Goal: Information Seeking & Learning: Learn about a topic

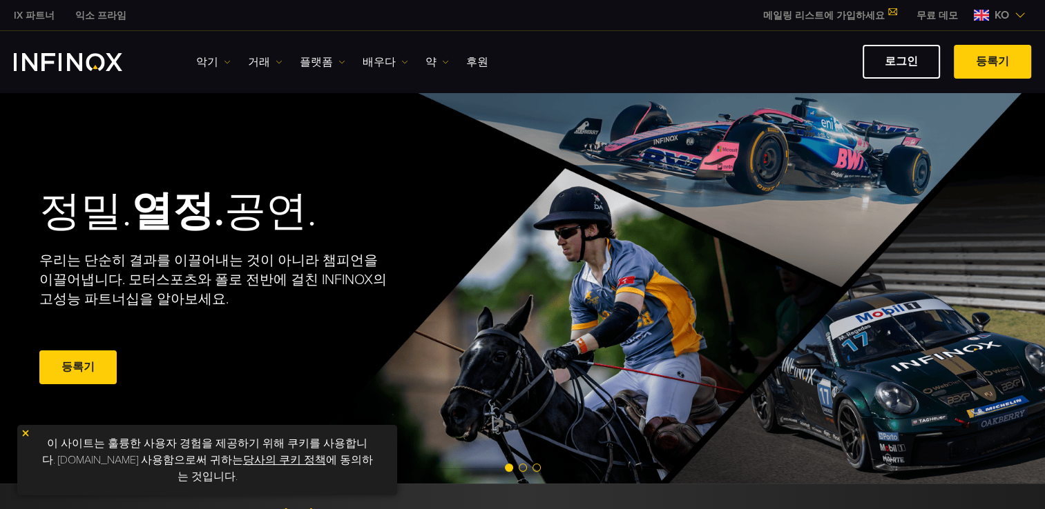
click at [52, 59] on img "INFINOX 로고" at bounding box center [68, 62] width 108 height 18
click at [260, 60] on font "거래" at bounding box center [259, 62] width 22 height 17
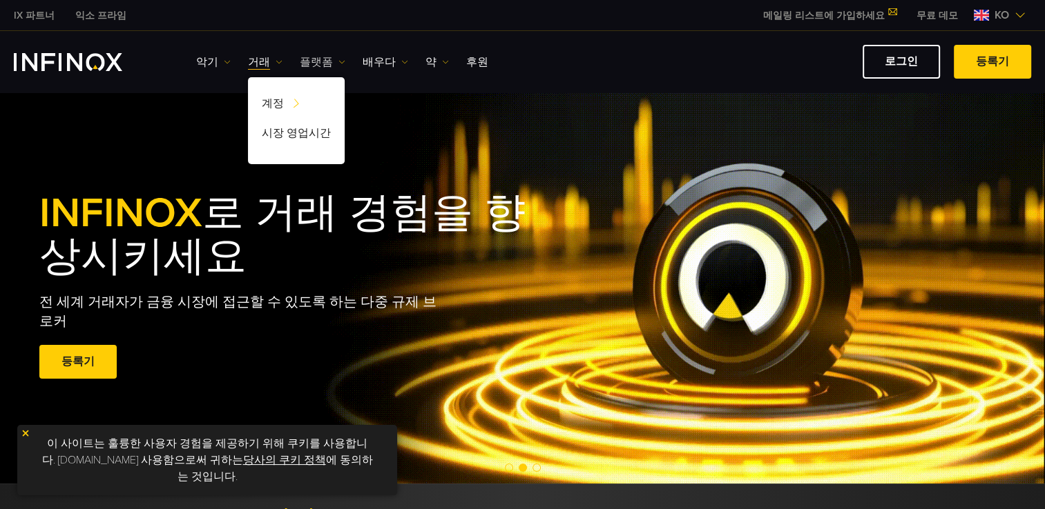
click at [311, 64] on font "플랫폼" at bounding box center [316, 62] width 33 height 17
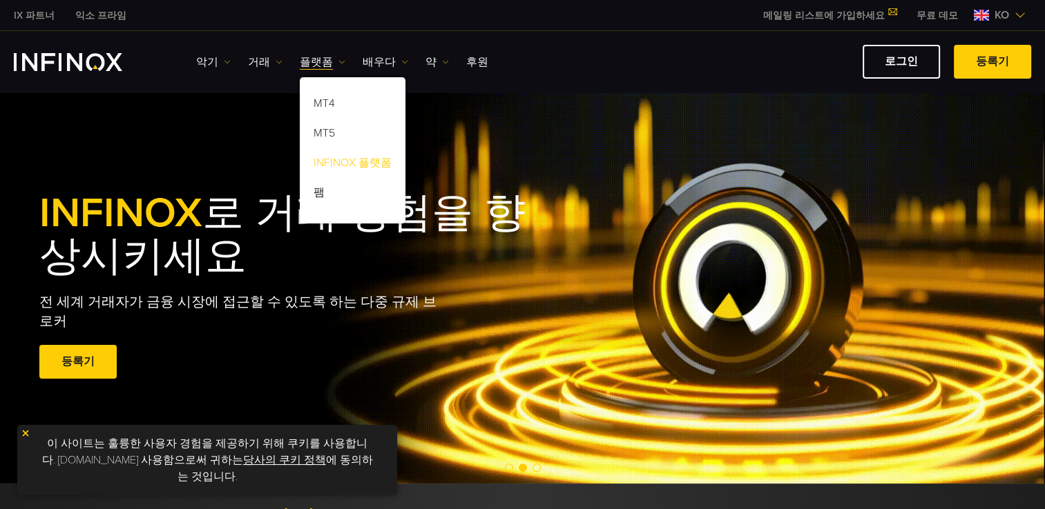
click at [331, 157] on link "INFINOX 플랫폼" at bounding box center [353, 166] width 106 height 30
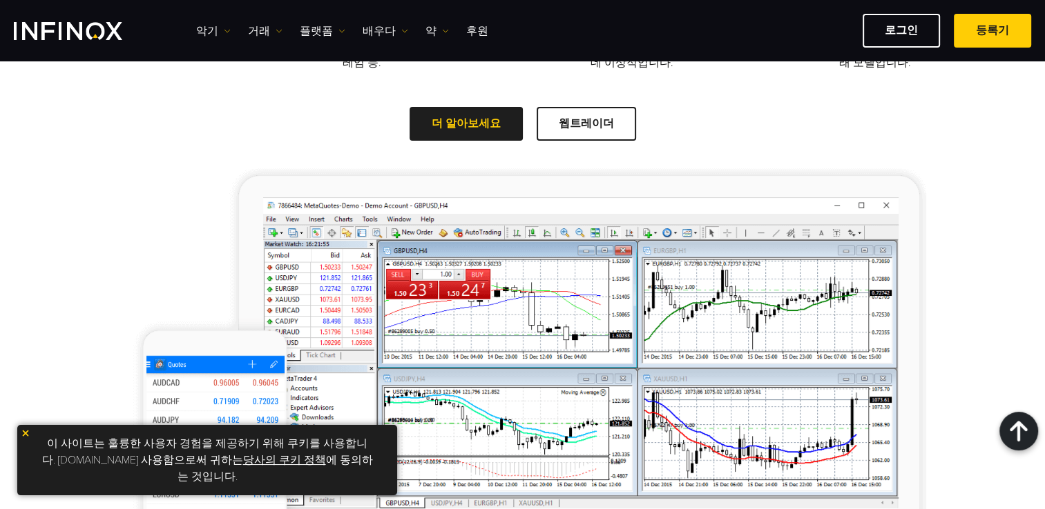
scroll to position [690, 0]
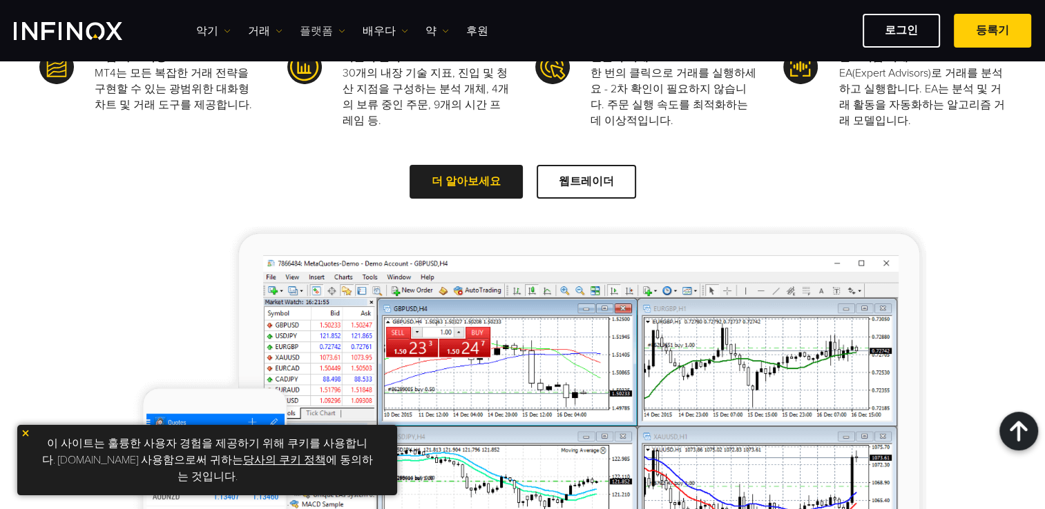
click at [318, 28] on font "플랫폼" at bounding box center [316, 31] width 33 height 17
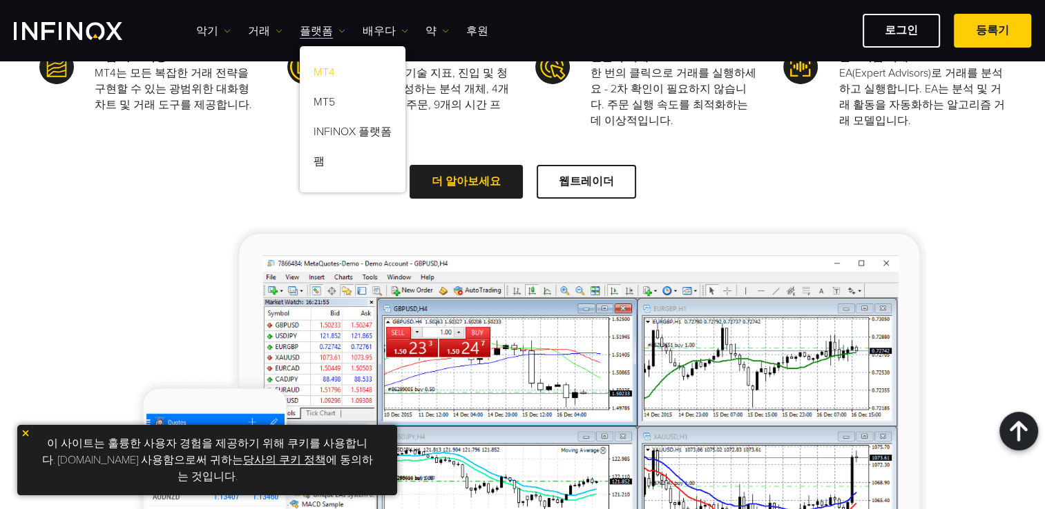
scroll to position [0, 0]
click at [320, 101] on link "MT5" at bounding box center [353, 105] width 106 height 30
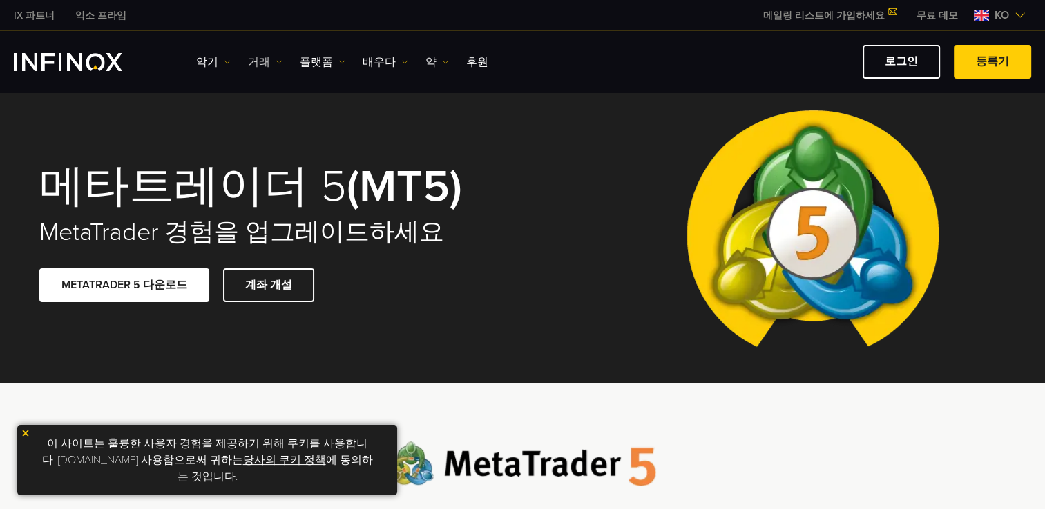
click at [256, 60] on font "거래" at bounding box center [259, 62] width 22 height 17
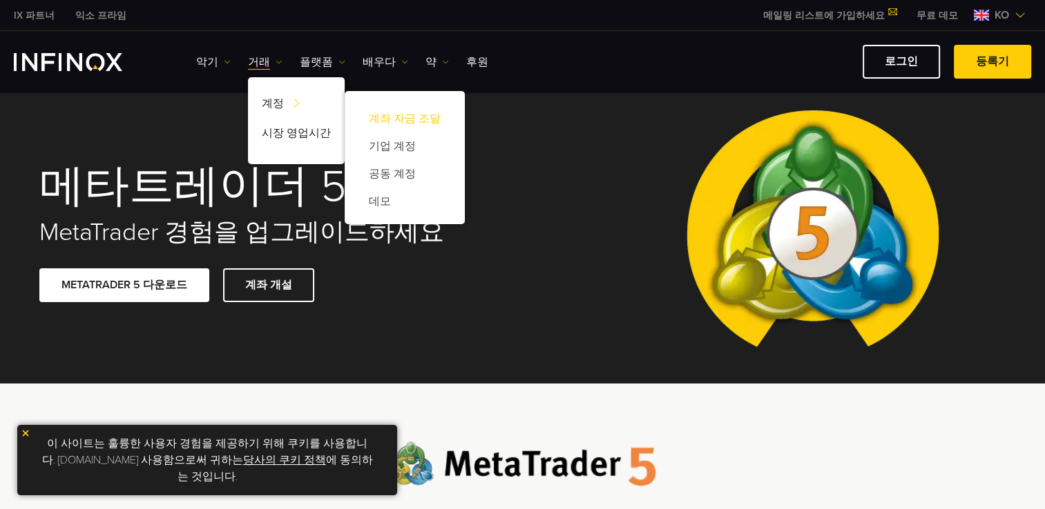
click at [373, 122] on link "계좌 자금 조달" at bounding box center [404, 119] width 93 height 28
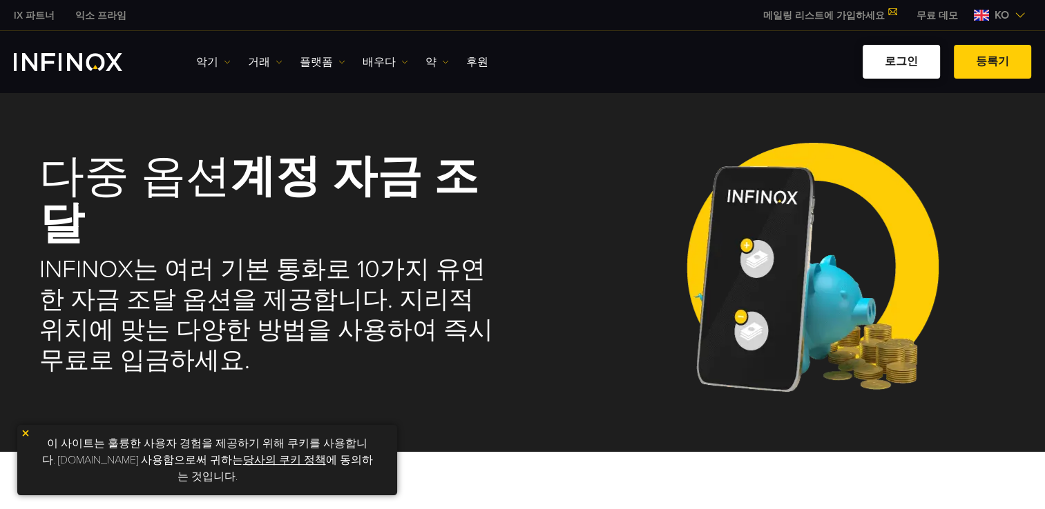
click at [906, 57] on link "로그인" at bounding box center [900, 62] width 77 height 34
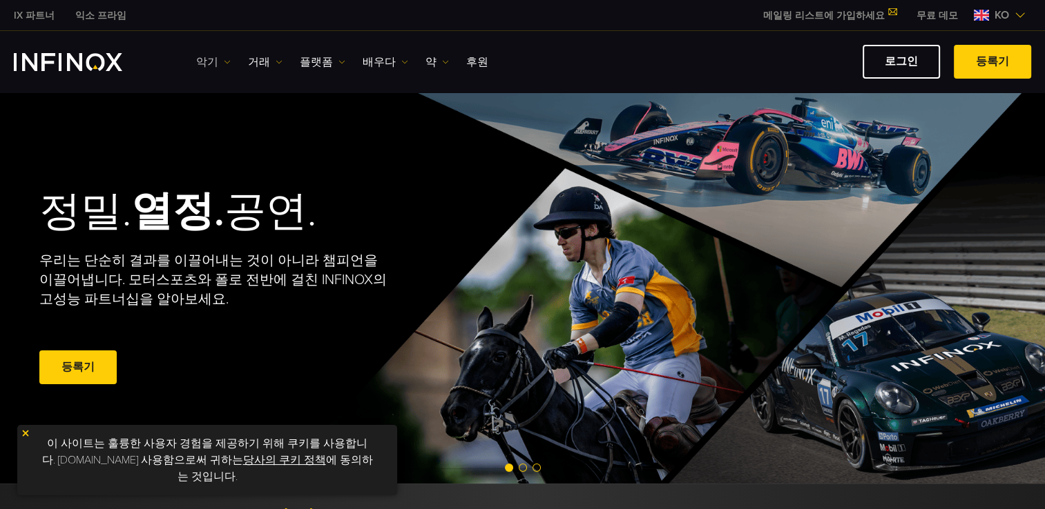
click at [224, 59] on img at bounding box center [227, 62] width 7 height 7
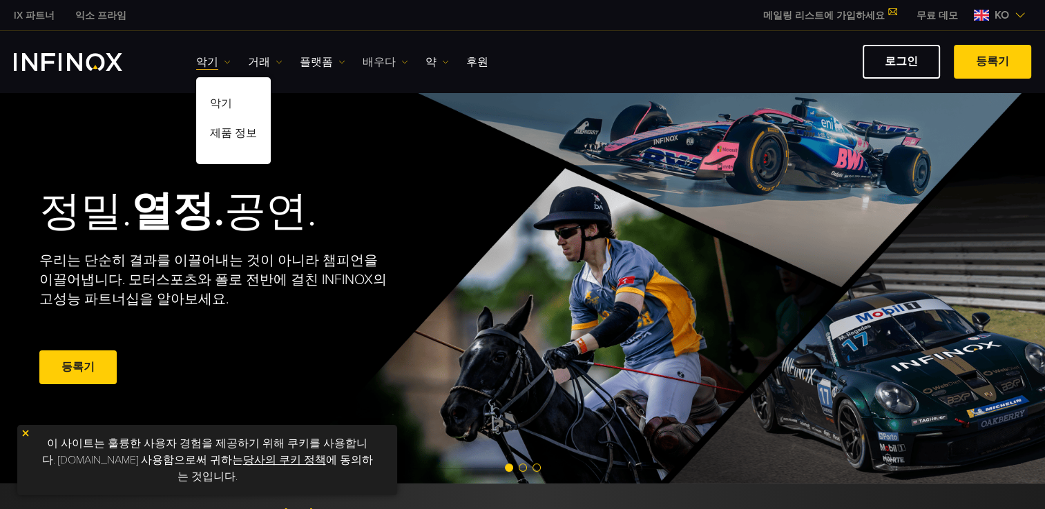
click at [391, 60] on link "배우다" at bounding box center [385, 62] width 46 height 17
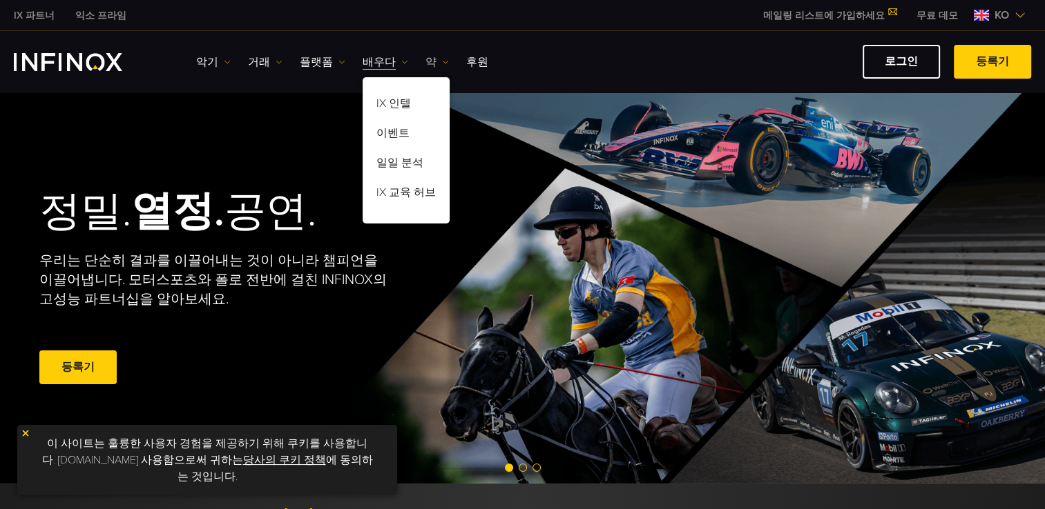
click at [429, 59] on link "약" at bounding box center [436, 62] width 23 height 17
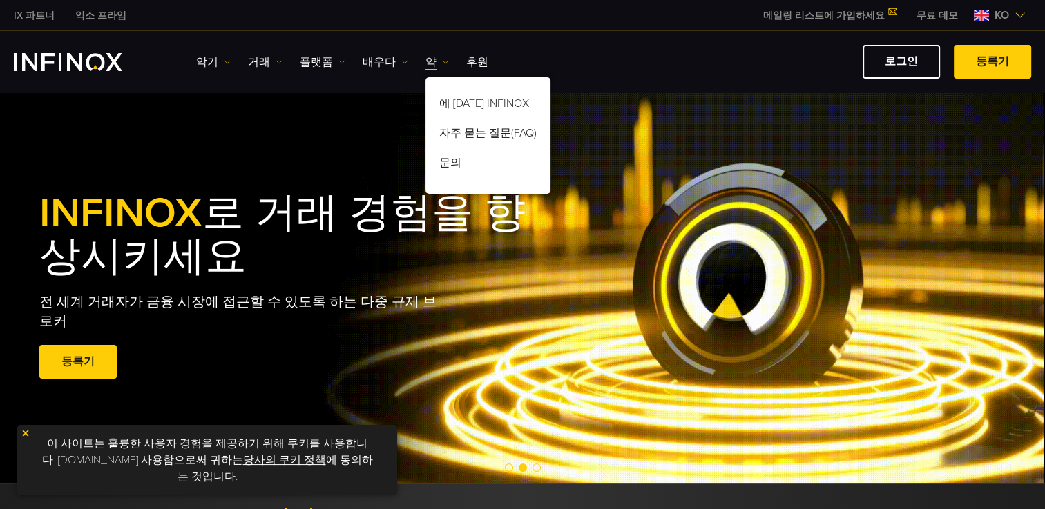
click at [279, 153] on div "INFINOX 로 거래 경험을 향상시키세요 전 세계 거래자가 금융 시장에 접근할 수 있도록 하는 다중 규제 브로커 등록기 Excellent -…" at bounding box center [522, 288] width 1045 height 392
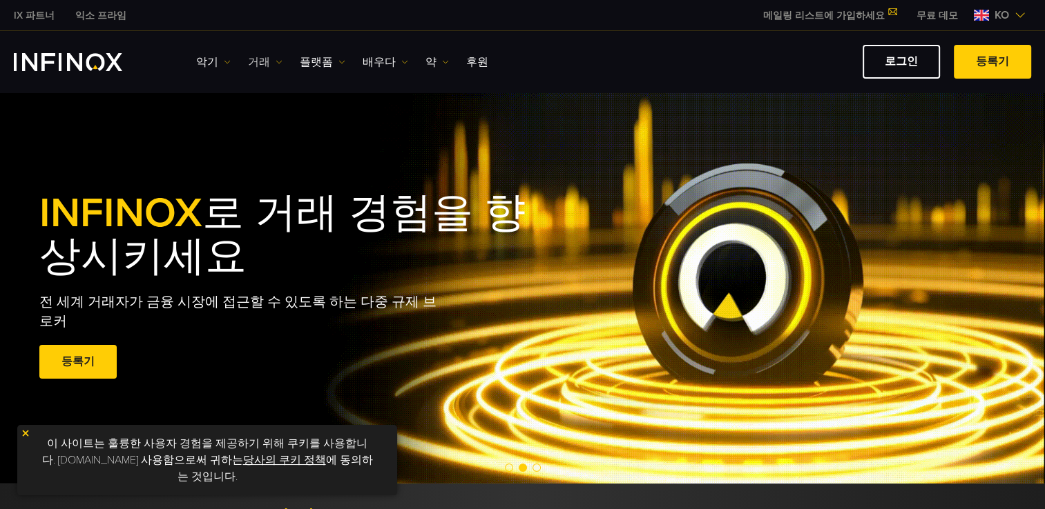
click at [253, 59] on font "거래" at bounding box center [259, 62] width 22 height 17
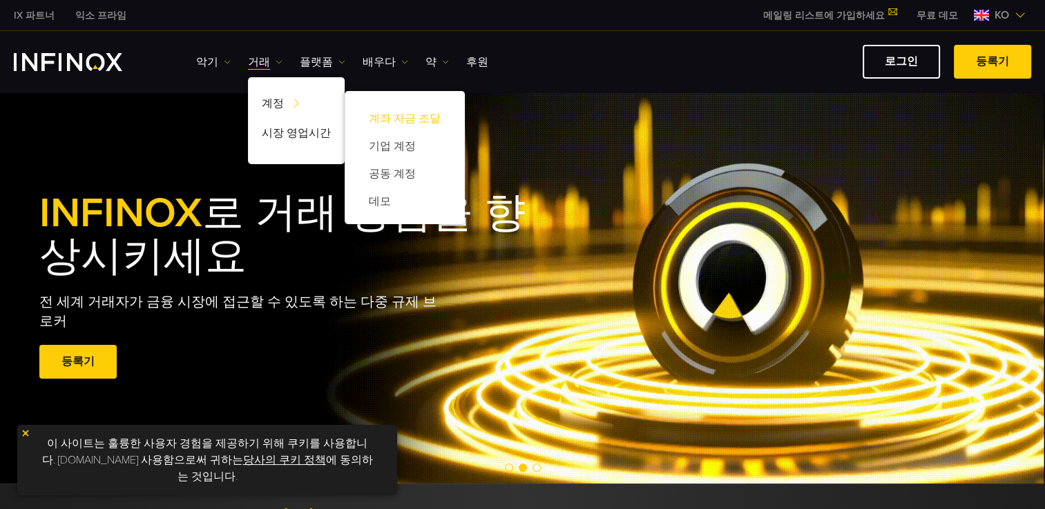
click at [400, 114] on link "계좌 자금 조달" at bounding box center [404, 119] width 93 height 28
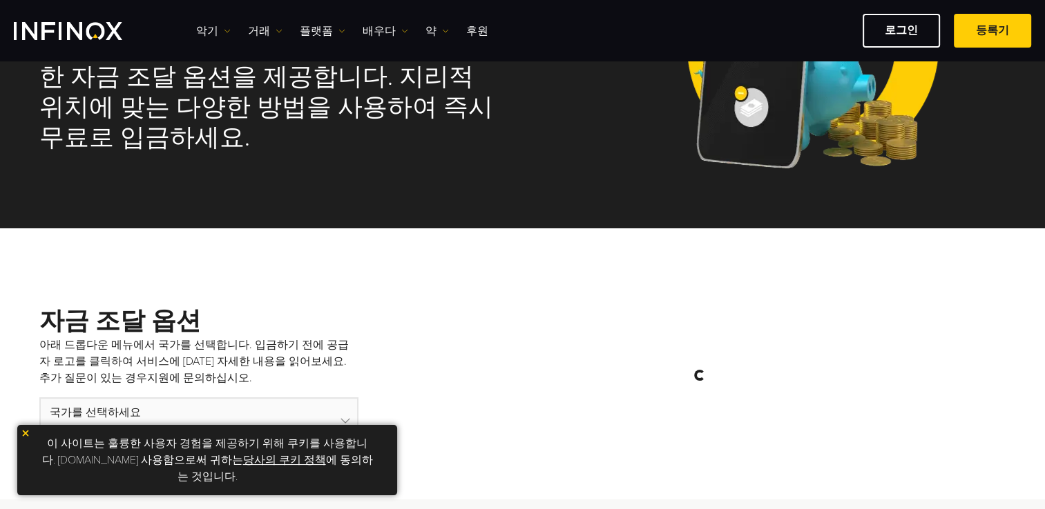
scroll to position [138, 0]
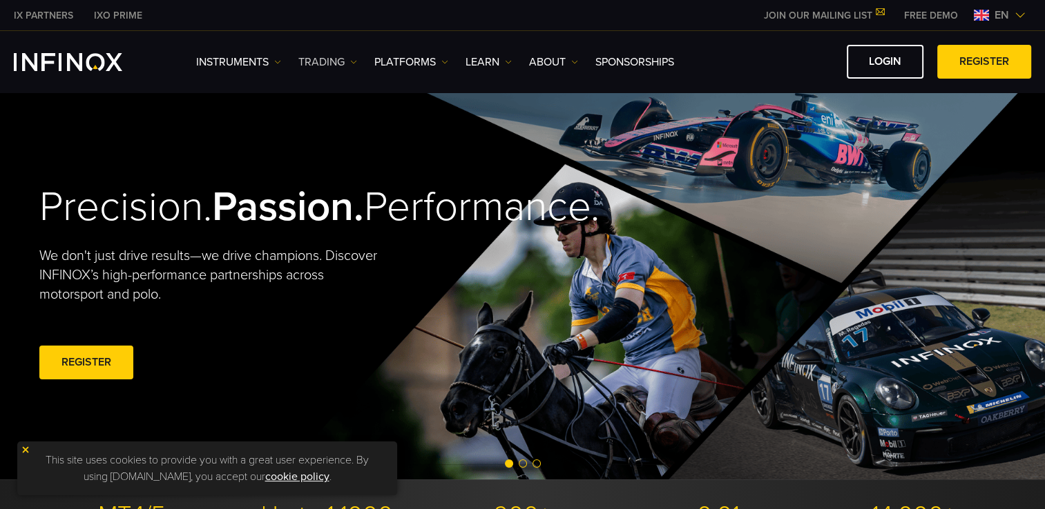
click at [353, 59] on img at bounding box center [353, 62] width 7 height 7
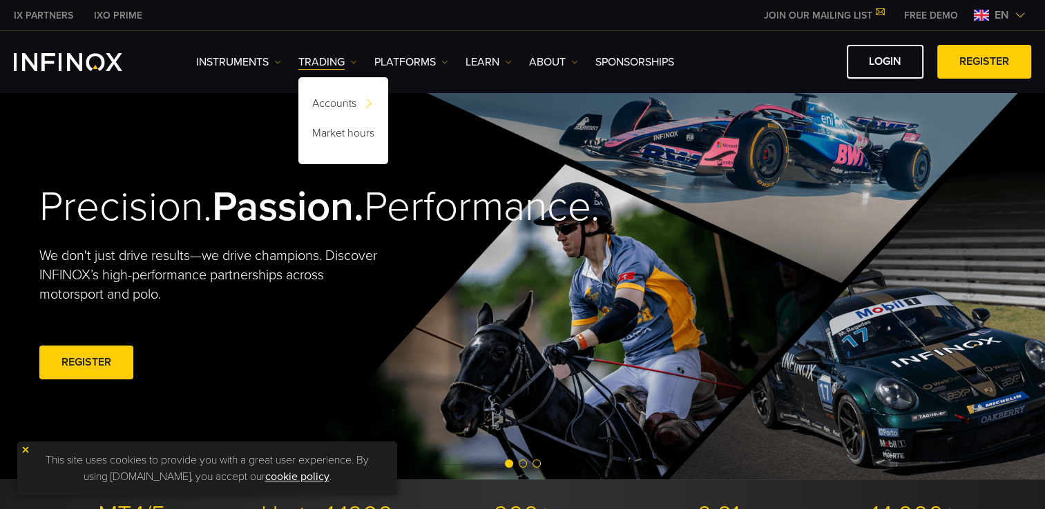
click at [204, 125] on div "Precision. Passion. Performance. We don't just drive results—we drive champions…" at bounding box center [523, 284] width 994 height 392
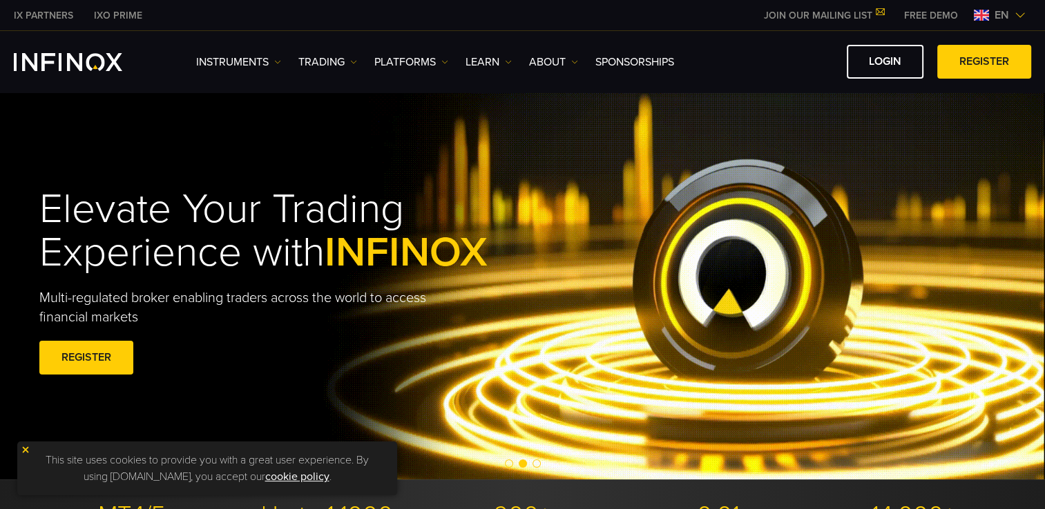
click at [1019, 12] on img at bounding box center [1019, 15] width 11 height 11
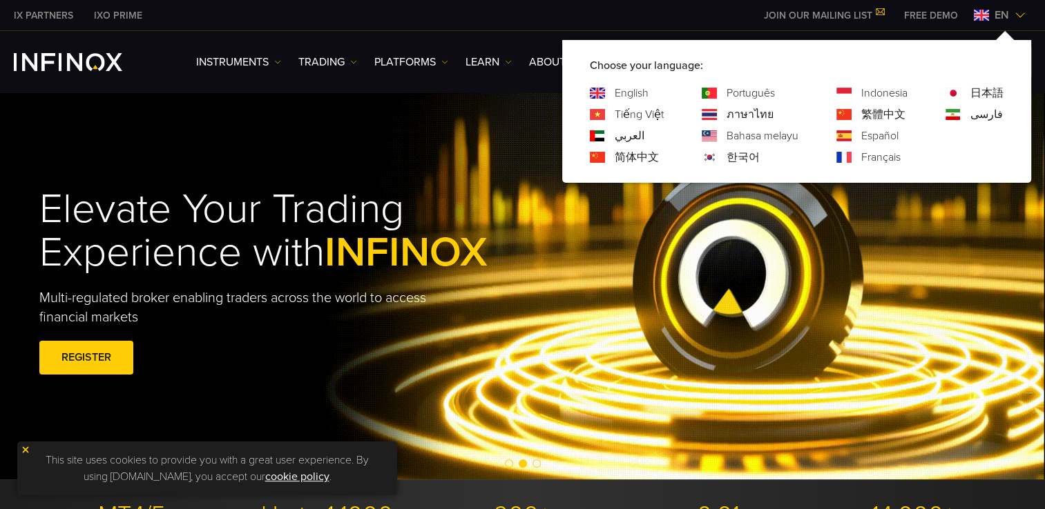
click at [738, 158] on link "한국어" at bounding box center [742, 157] width 33 height 17
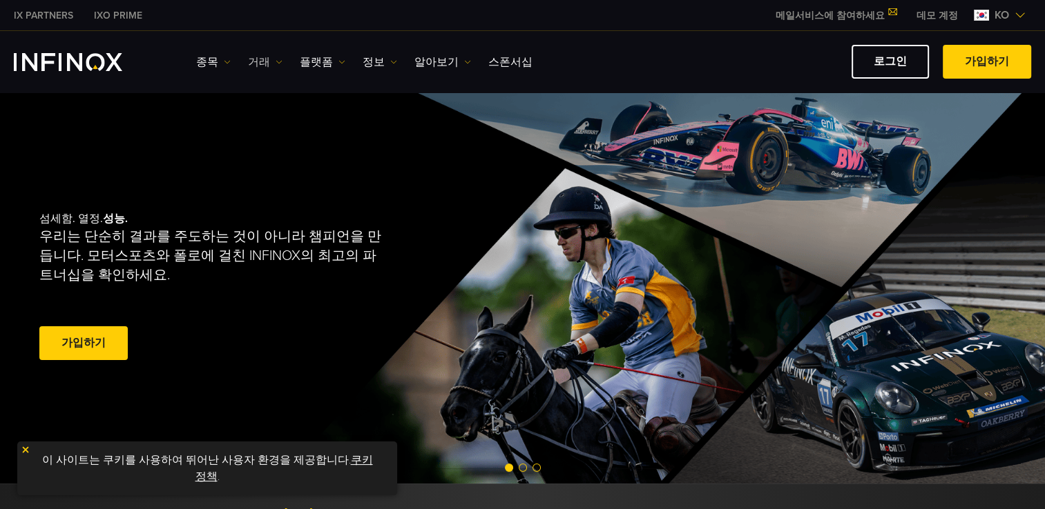
click at [262, 57] on link "거래" at bounding box center [265, 62] width 35 height 17
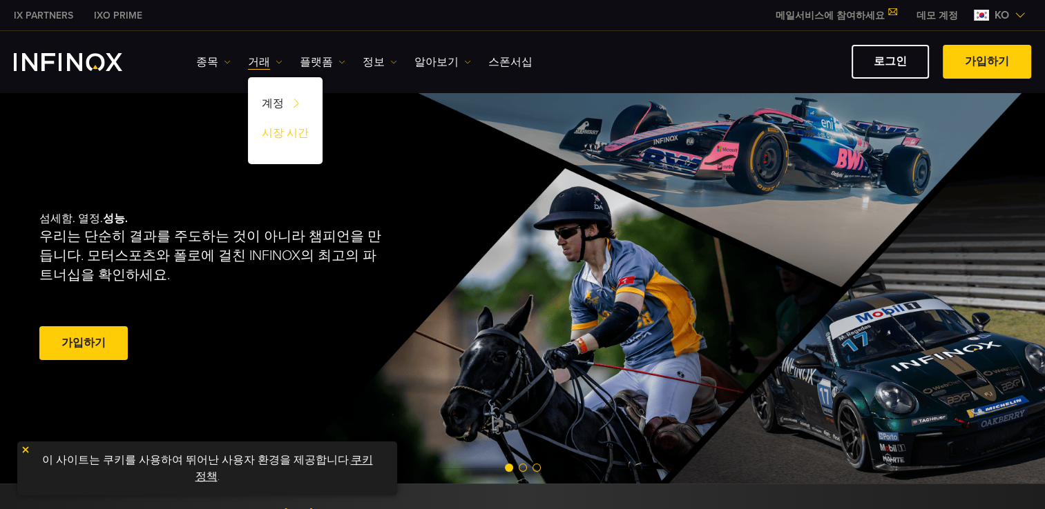
click at [284, 129] on link "시장 시간" at bounding box center [285, 136] width 75 height 30
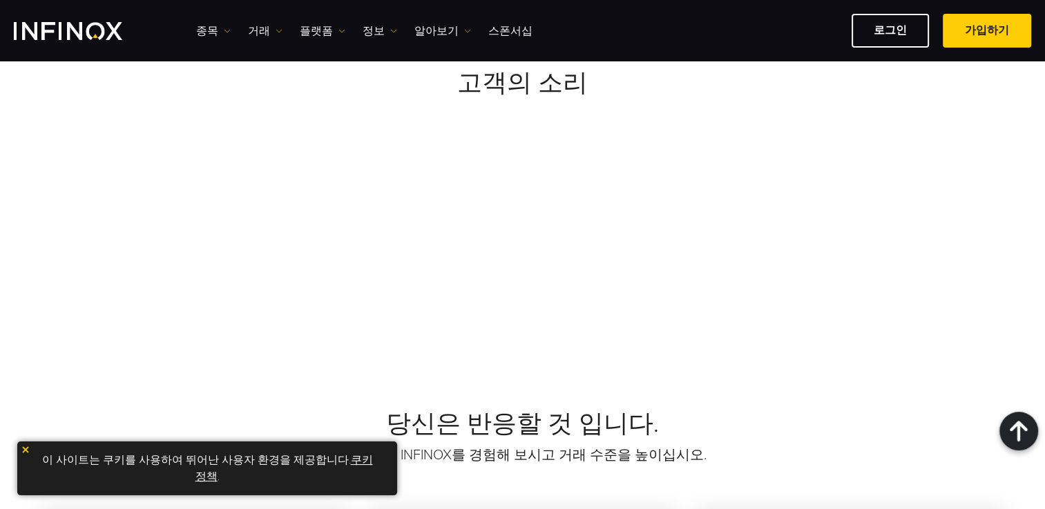
scroll to position [1312, 0]
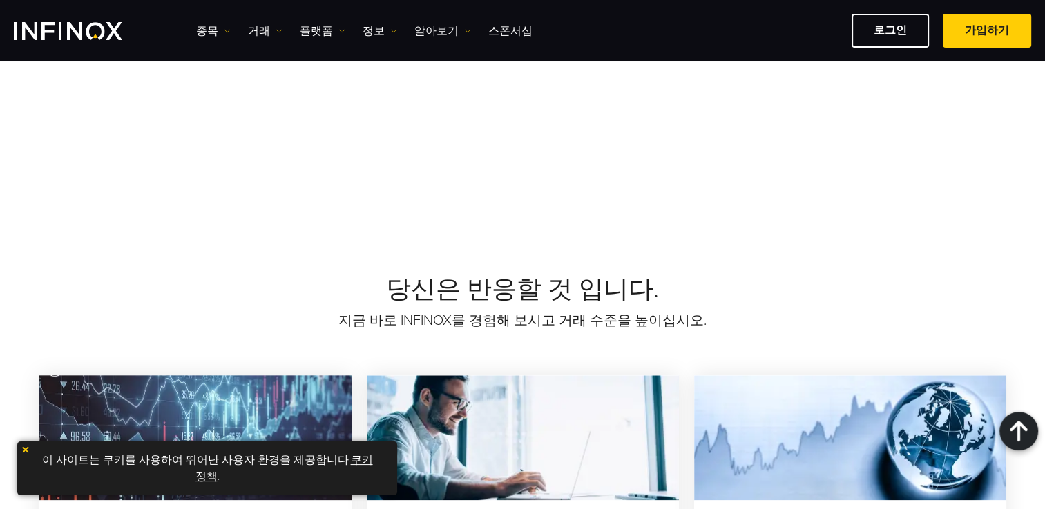
click at [23, 449] on img at bounding box center [26, 450] width 10 height 10
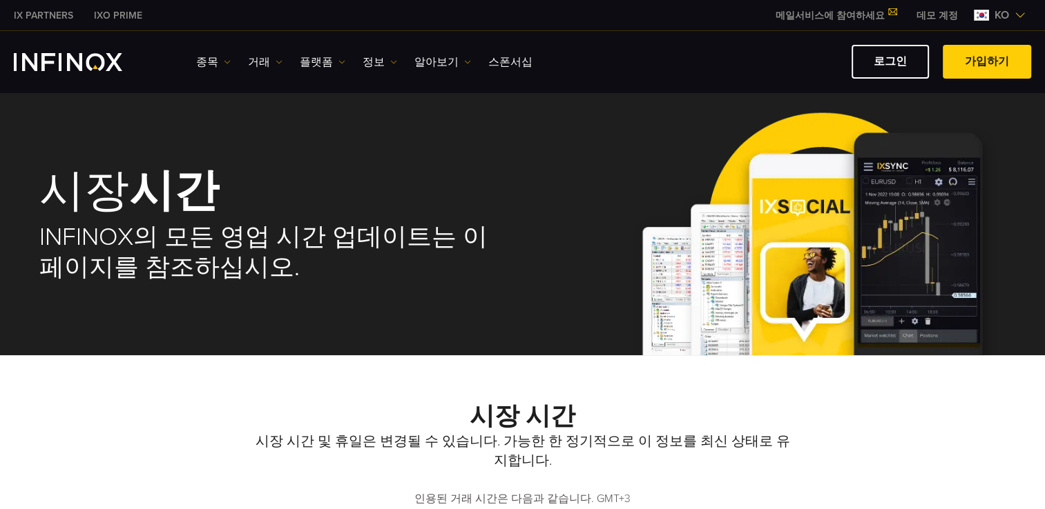
scroll to position [0, 0]
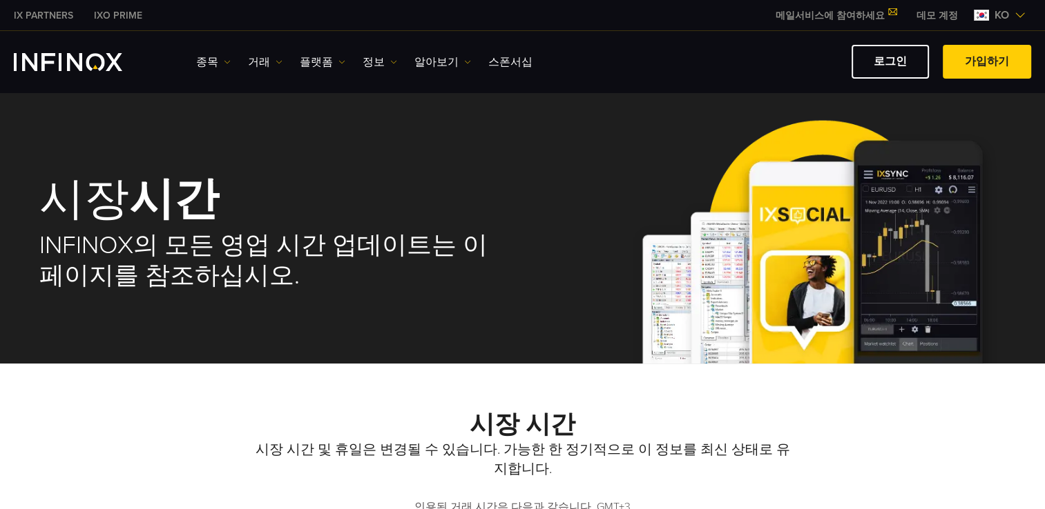
click at [77, 65] on img "INFINOX Logo" at bounding box center [68, 62] width 108 height 18
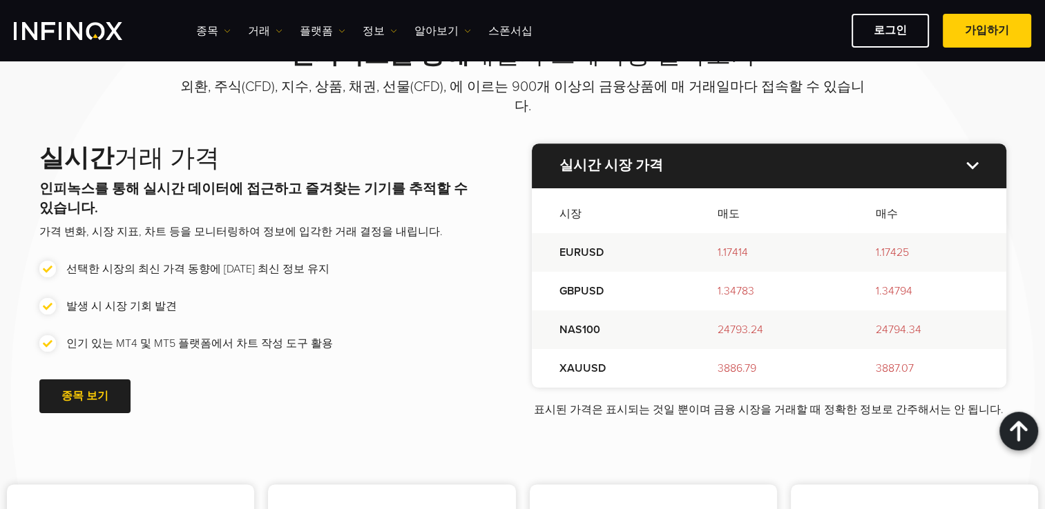
scroll to position [1588, 0]
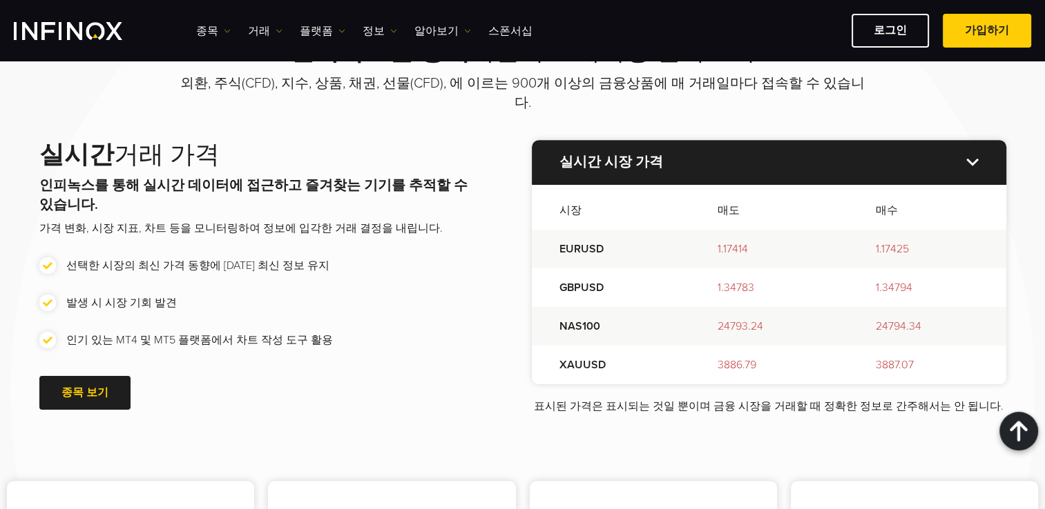
click at [969, 158] on img at bounding box center [972, 162] width 12 height 8
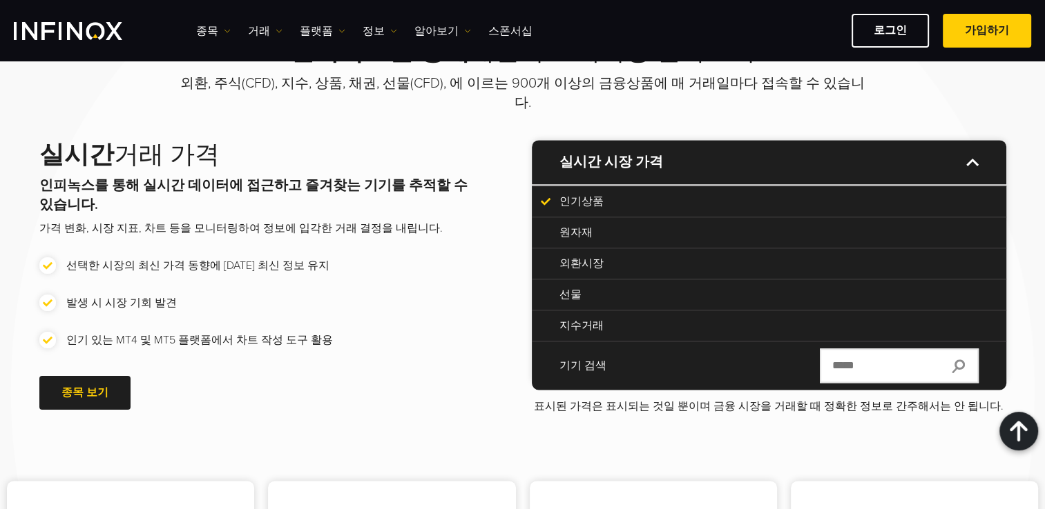
click at [969, 158] on img at bounding box center [972, 162] width 12 height 8
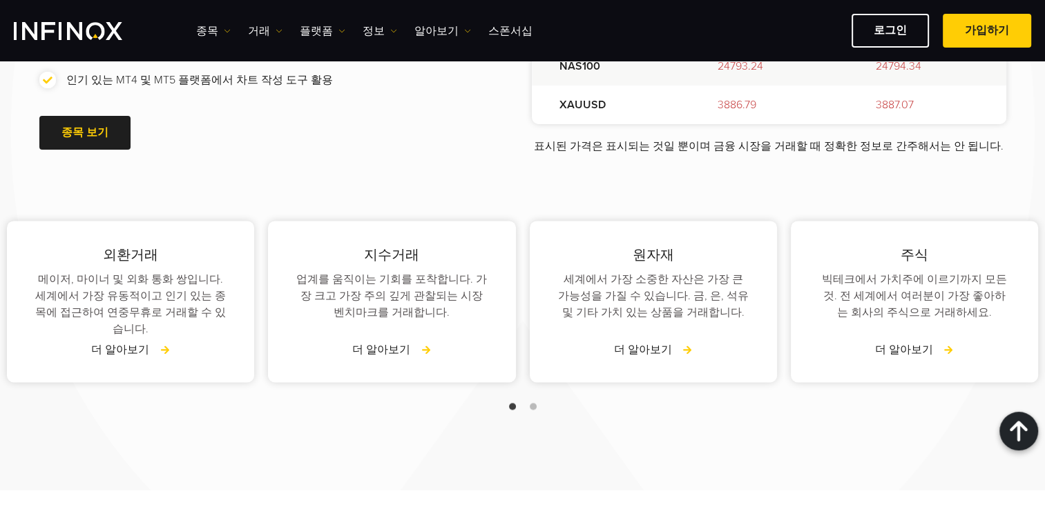
scroll to position [1864, 0]
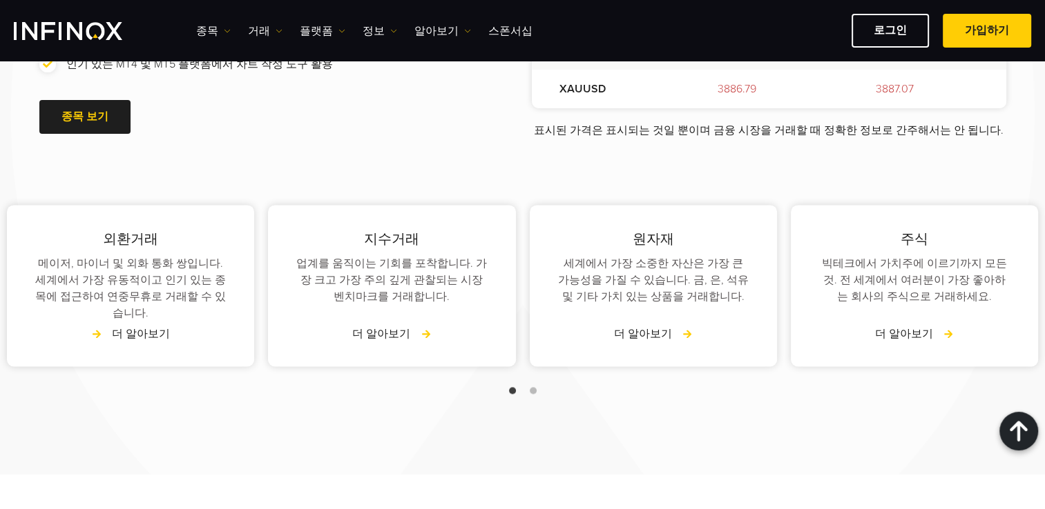
click at [137, 326] on link "더 알아보기" at bounding box center [130, 334] width 79 height 17
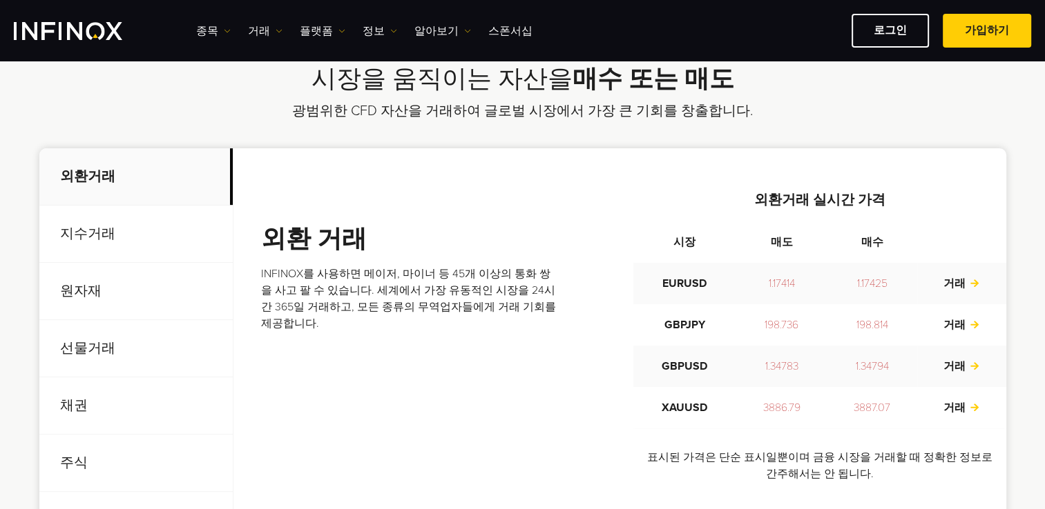
scroll to position [483, 0]
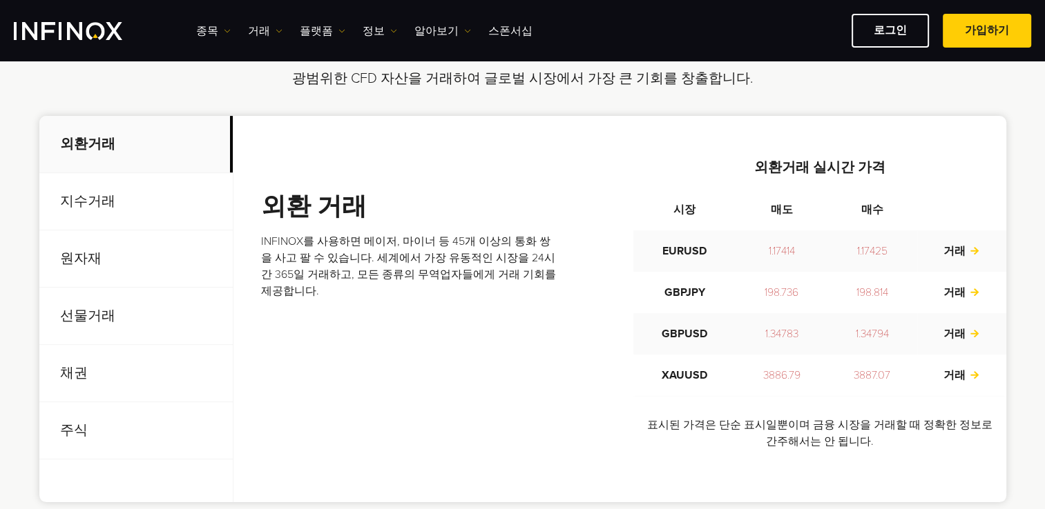
click at [90, 191] on p "지수거래" at bounding box center [135, 201] width 193 height 57
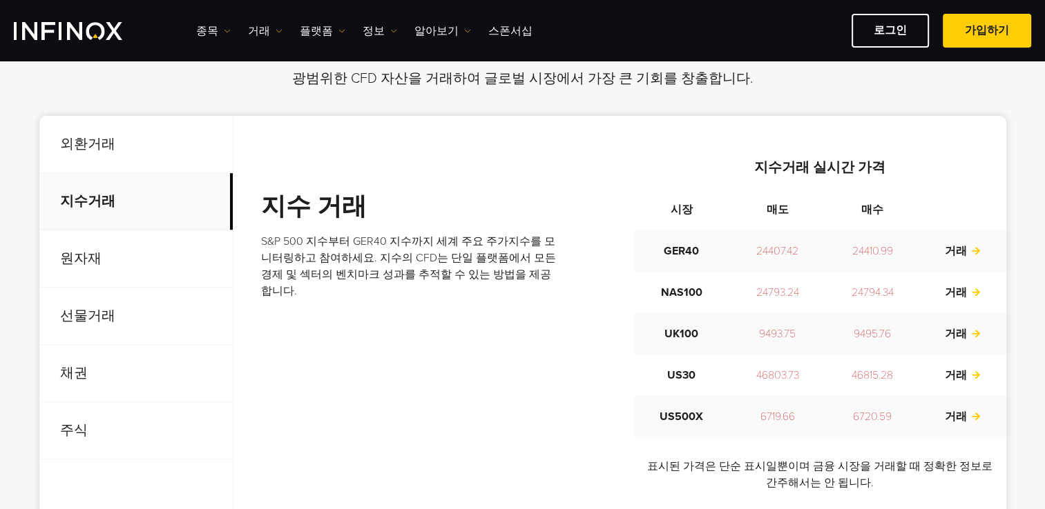
scroll to position [552, 0]
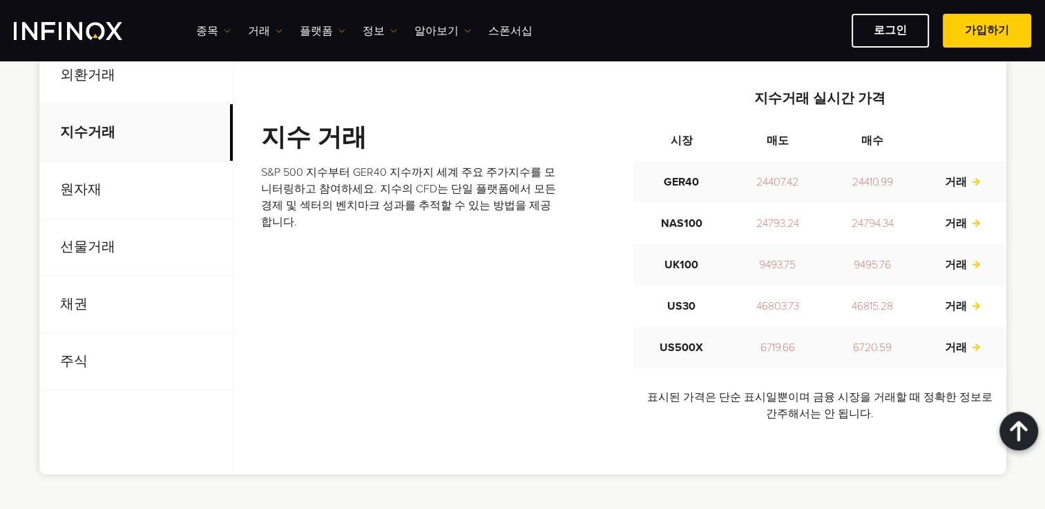
click at [88, 249] on p "선물거래" at bounding box center [135, 247] width 193 height 57
